Goal: Navigation & Orientation: Find specific page/section

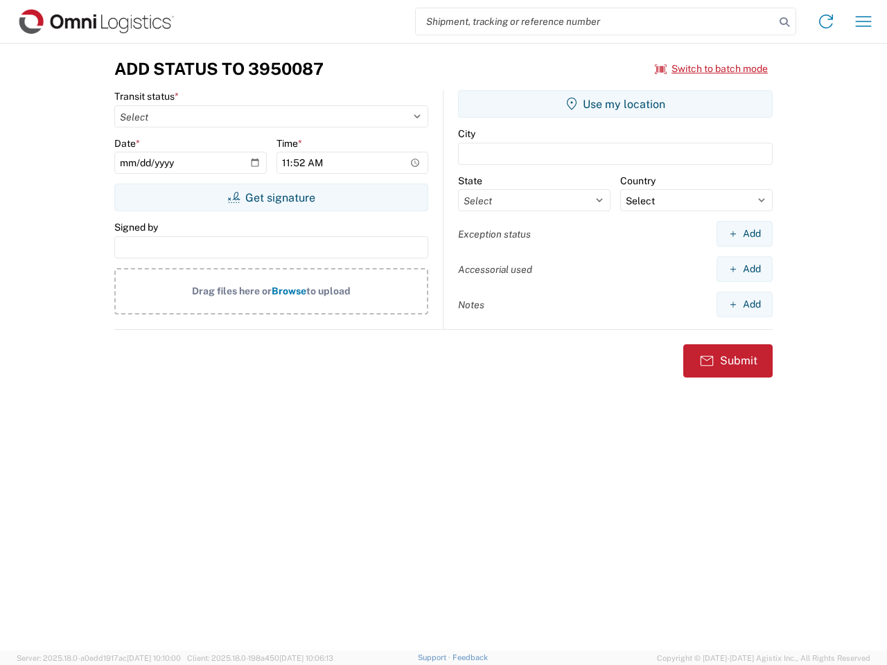
click at [595, 21] on input "search" at bounding box center [595, 21] width 359 height 26
click at [785, 22] on icon at bounding box center [784, 21] width 19 height 19
click at [826, 21] on icon at bounding box center [826, 21] width 22 height 22
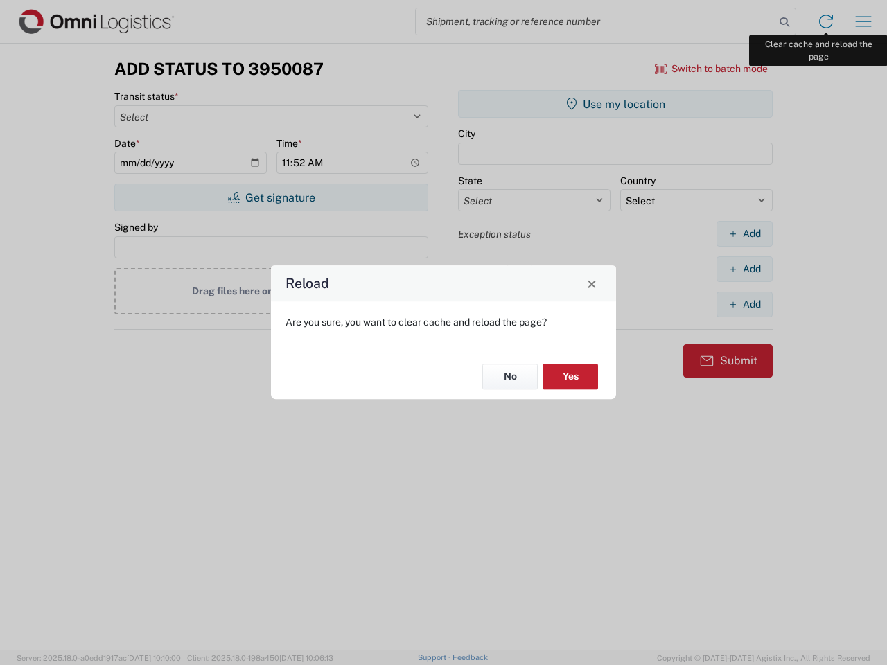
click at [864, 21] on div "Reload Are you sure, you want to clear cache and reload the page? No Yes" at bounding box center [443, 332] width 887 height 665
click at [712, 69] on div "Reload Are you sure, you want to clear cache and reload the page? No Yes" at bounding box center [443, 332] width 887 height 665
click at [271, 198] on div "Reload Are you sure, you want to clear cache and reload the page? No Yes" at bounding box center [443, 332] width 887 height 665
click at [615, 104] on div "Reload Are you sure, you want to clear cache and reload the page? No Yes" at bounding box center [443, 332] width 887 height 665
click at [744, 234] on div "Reload Are you sure, you want to clear cache and reload the page? No Yes" at bounding box center [443, 332] width 887 height 665
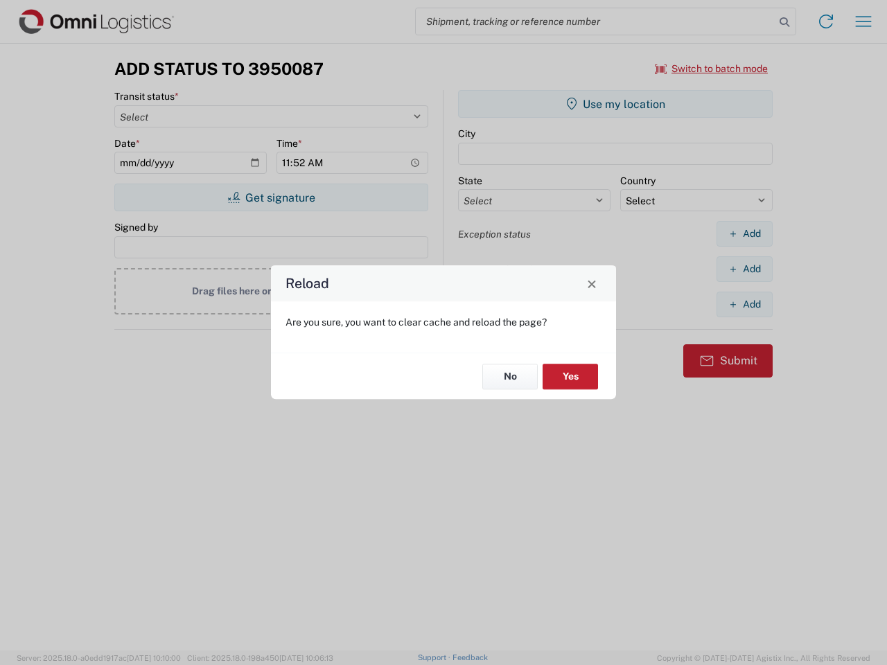
click at [744, 269] on div "Reload Are you sure, you want to clear cache and reload the page? No Yes" at bounding box center [443, 332] width 887 height 665
click at [744, 304] on div "Reload Are you sure, you want to clear cache and reload the page? No Yes" at bounding box center [443, 332] width 887 height 665
